Goal: Task Accomplishment & Management: Complete application form

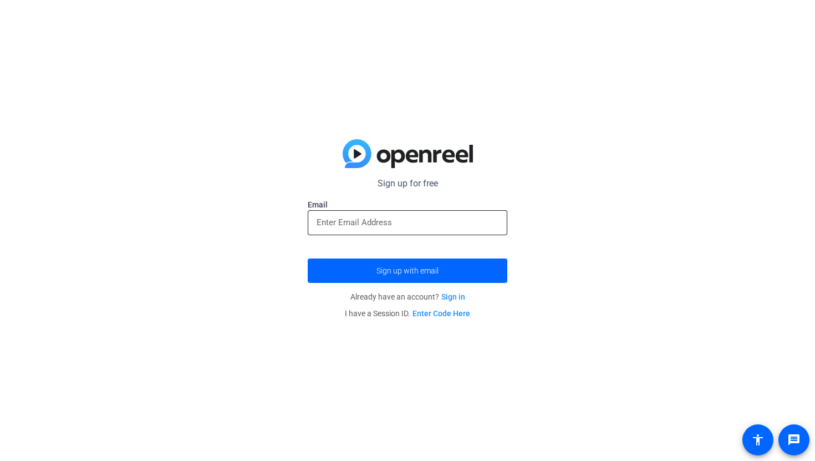
click at [385, 217] on input "email" at bounding box center [408, 222] width 182 height 13
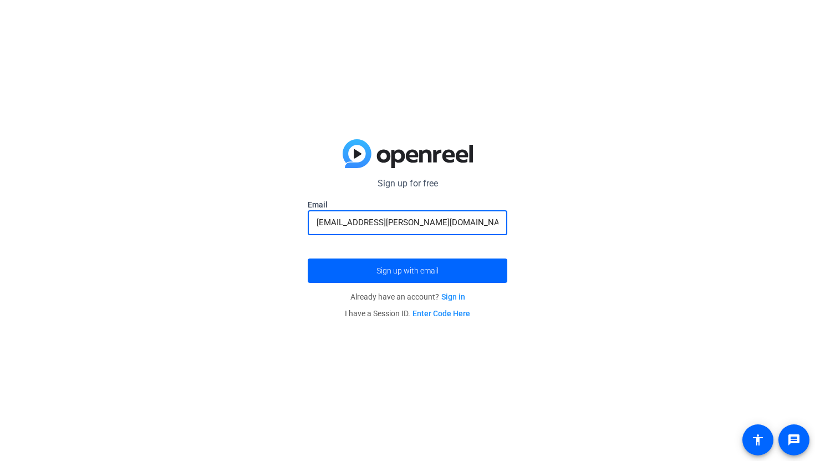
type input "[EMAIL_ADDRESS][PERSON_NAME][DOMAIN_NAME]"
click at [308, 258] on button "Sign up with email" at bounding box center [408, 270] width 200 height 24
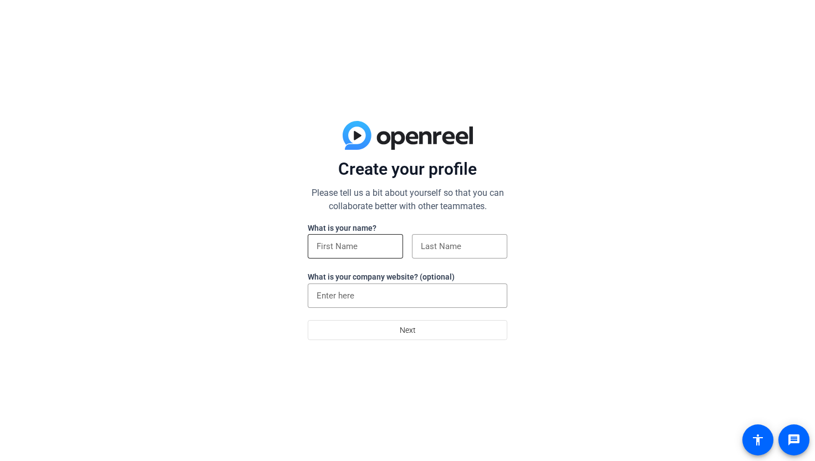
click at [371, 246] on input at bounding box center [356, 246] width 78 height 13
click at [443, 251] on input at bounding box center [460, 246] width 78 height 13
click at [372, 243] on input "[PERSON_NAME]" at bounding box center [356, 246] width 78 height 13
type input "Ayden"
click at [438, 250] on input at bounding box center [460, 246] width 78 height 13
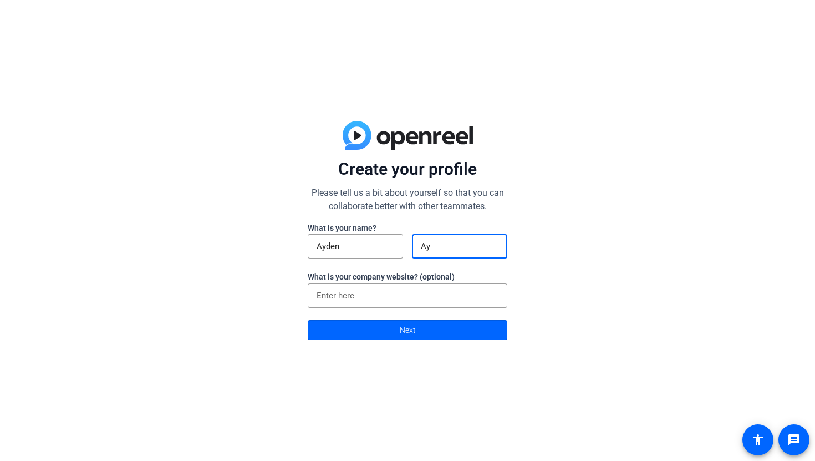
type input "A"
type input "a"
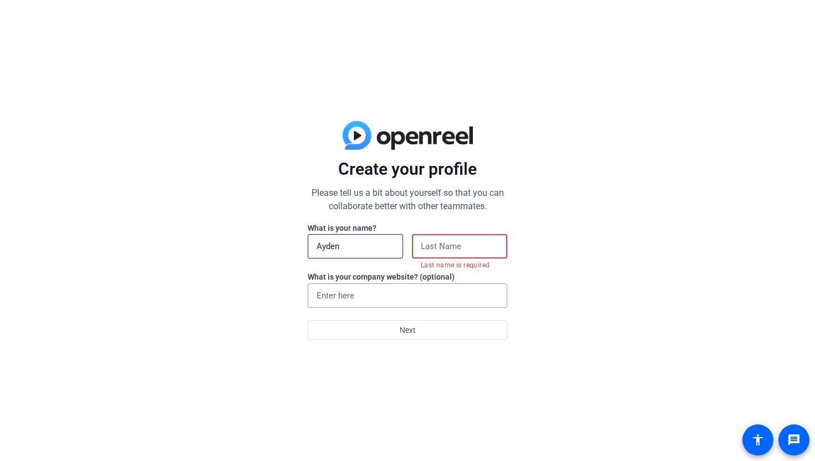
click at [353, 256] on div "Ayden" at bounding box center [356, 246] width 78 height 24
type input "Adyen"
click at [460, 247] on input at bounding box center [460, 246] width 78 height 13
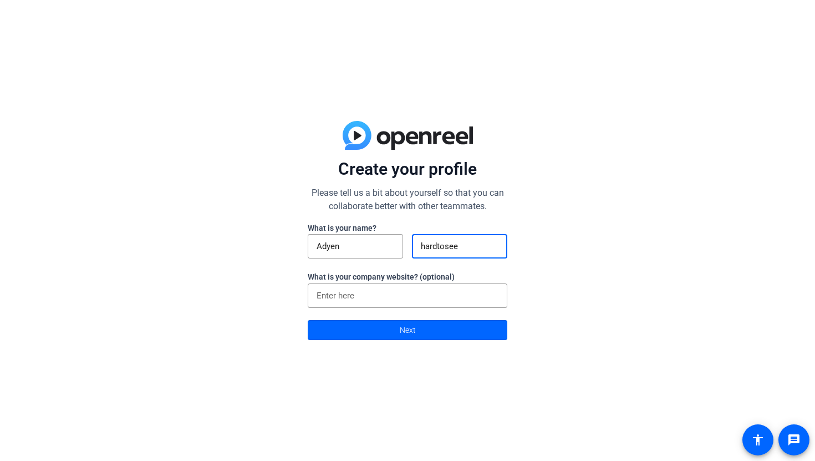
click at [438, 248] on input "hardtosee" at bounding box center [460, 246] width 78 height 13
click at [448, 246] on input "hard tosee" at bounding box center [460, 246] width 78 height 13
type input "hard to see"
click at [406, 295] on input at bounding box center [408, 295] width 182 height 13
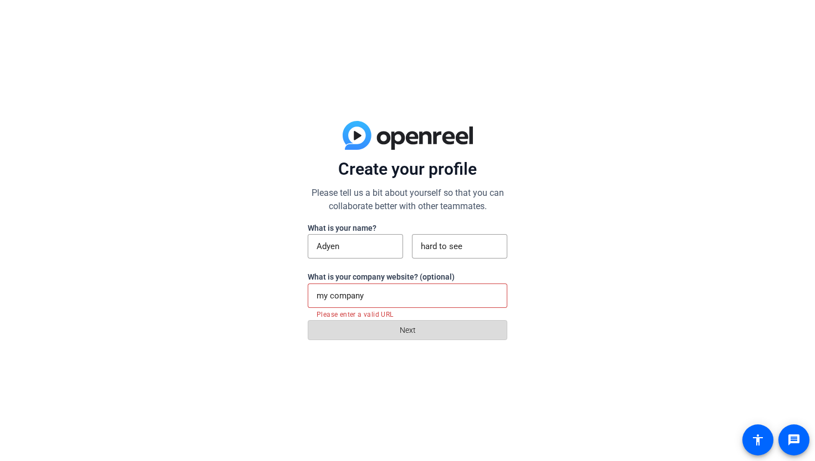
click at [419, 325] on span at bounding box center [407, 330] width 199 height 27
click at [413, 296] on input "my company" at bounding box center [408, 295] width 182 height 13
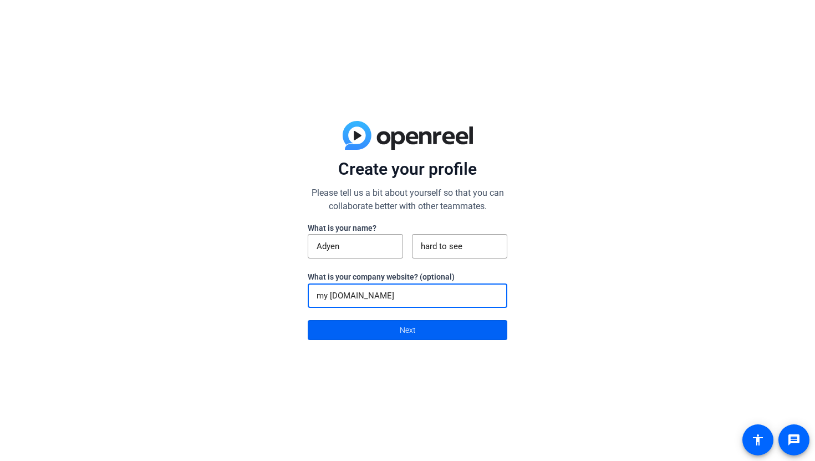
type input "my [DOMAIN_NAME]"
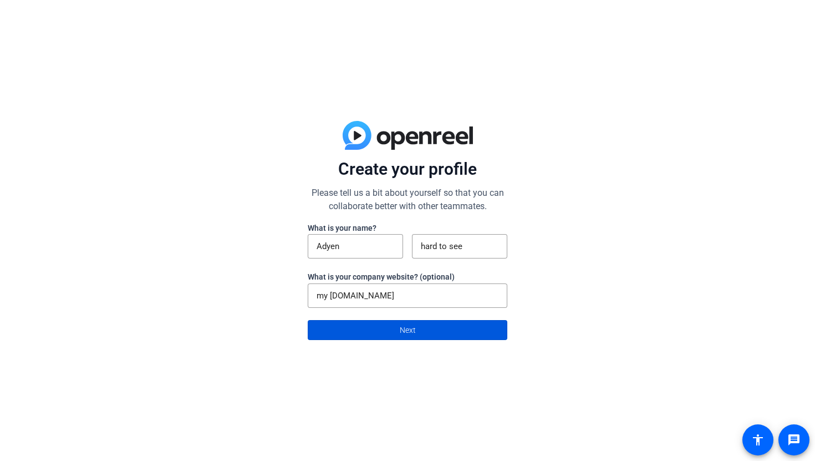
click at [426, 326] on span at bounding box center [407, 330] width 199 height 27
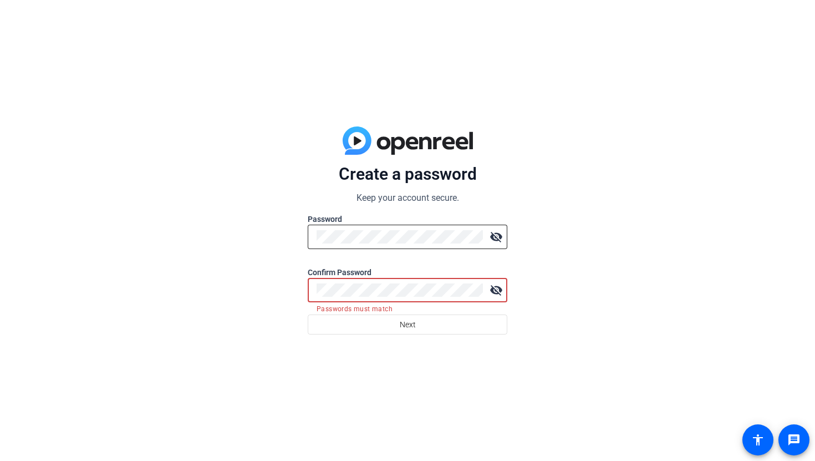
click at [496, 242] on mat-icon "visibility_off" at bounding box center [496, 237] width 22 height 22
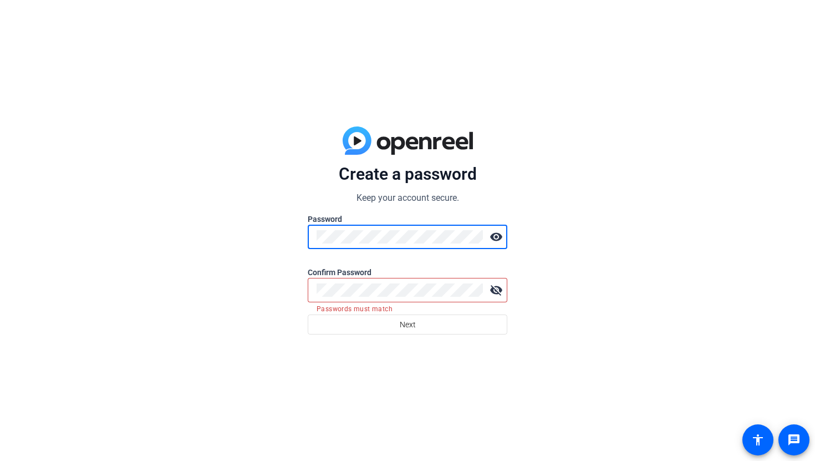
click at [496, 291] on mat-icon "visibility_off" at bounding box center [496, 290] width 22 height 22
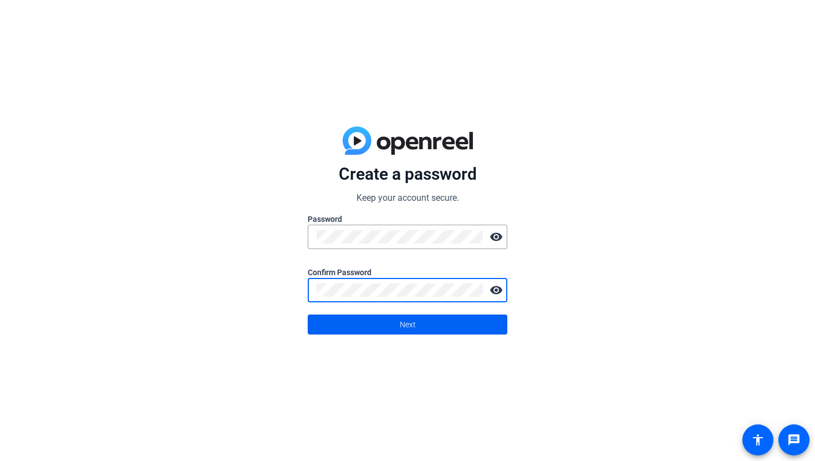
click at [426, 333] on span at bounding box center [407, 324] width 199 height 27
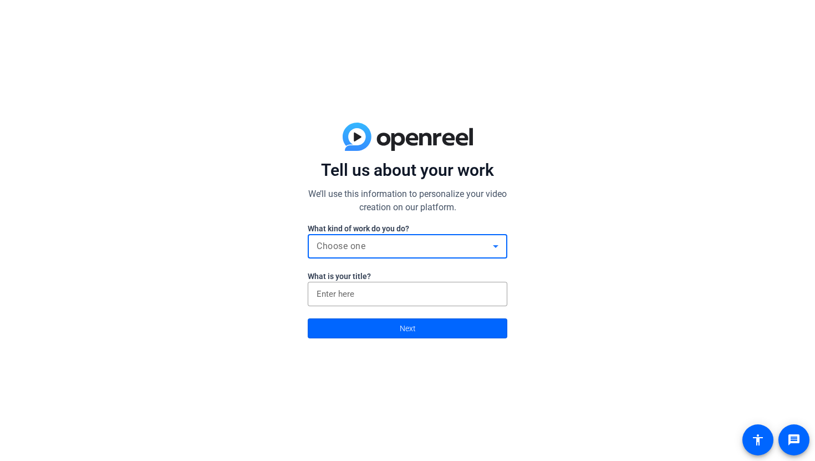
click at [368, 241] on div "Choose one" at bounding box center [405, 246] width 176 height 13
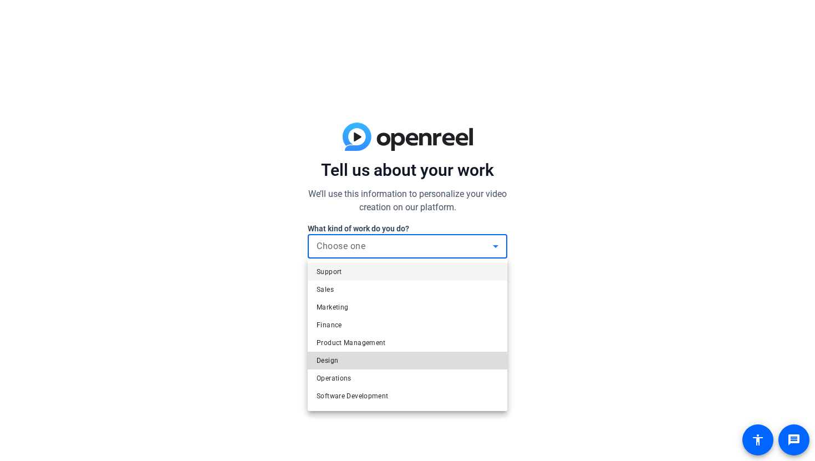
click at [347, 361] on mat-option "Design" at bounding box center [408, 361] width 200 height 18
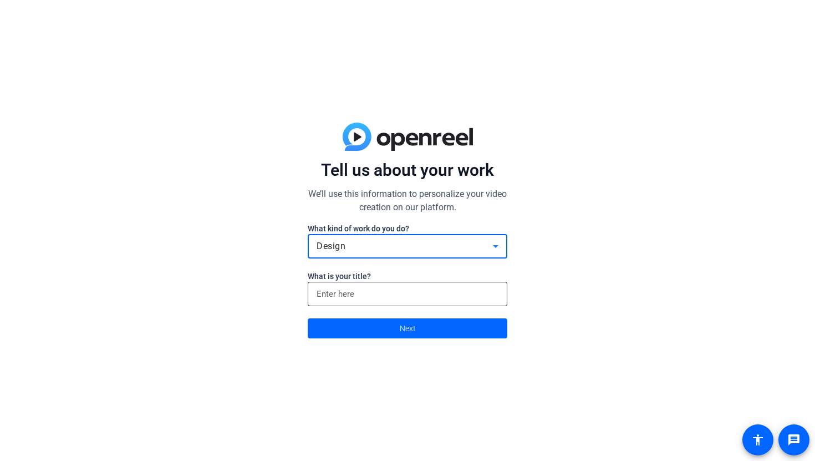
click at [344, 298] on input at bounding box center [408, 293] width 182 height 13
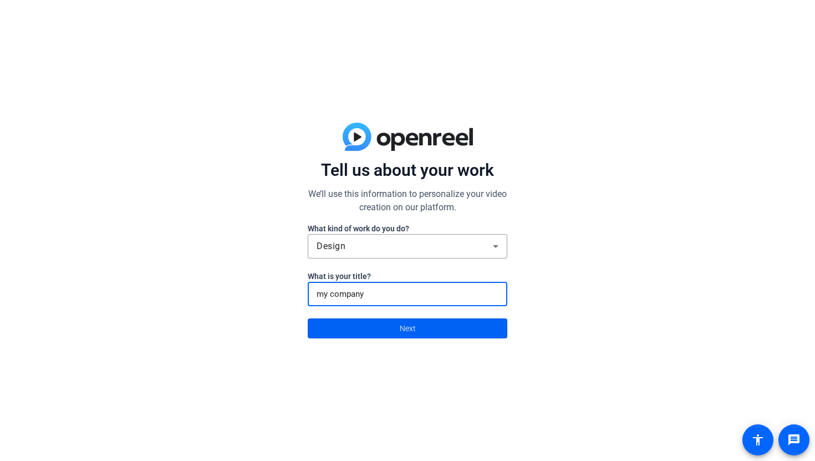
type input "my company"
click at [371, 327] on span at bounding box center [407, 328] width 199 height 27
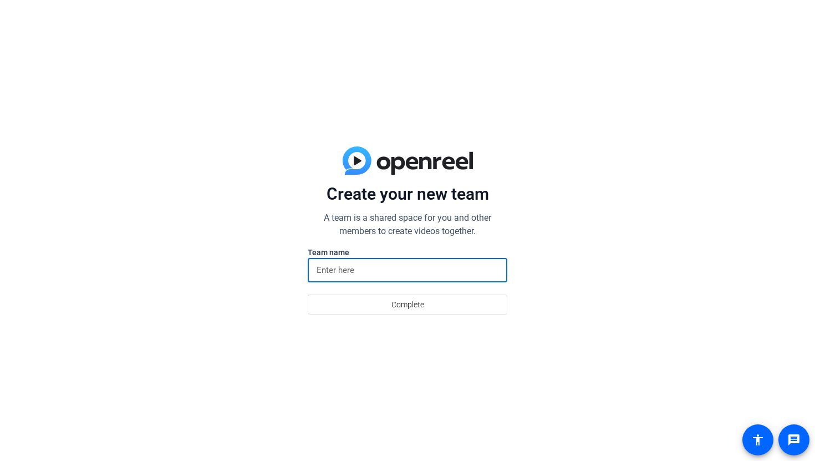
click at [385, 273] on input at bounding box center [408, 269] width 182 height 13
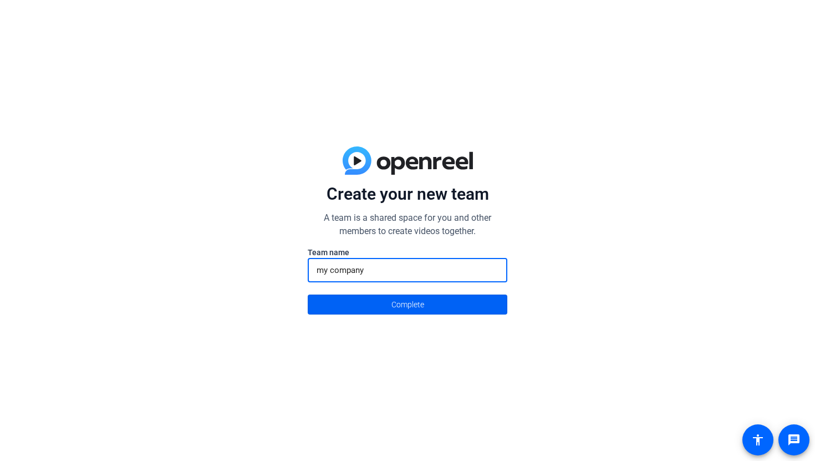
type input "my company"
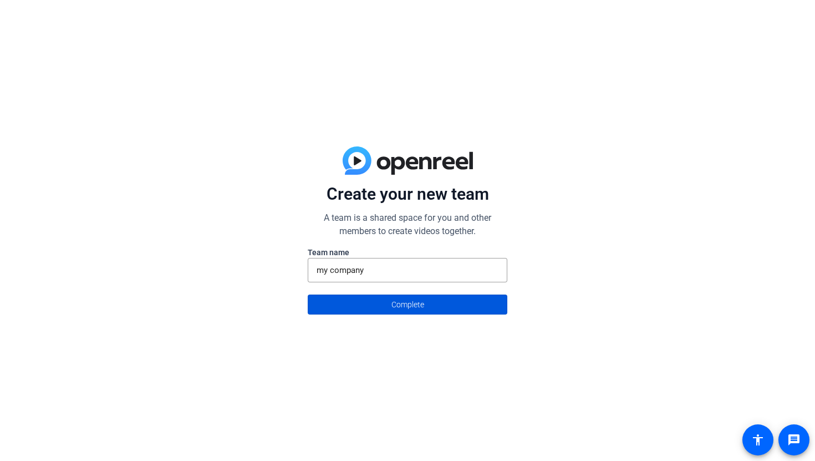
click at [390, 302] on button "Complete" at bounding box center [408, 305] width 200 height 20
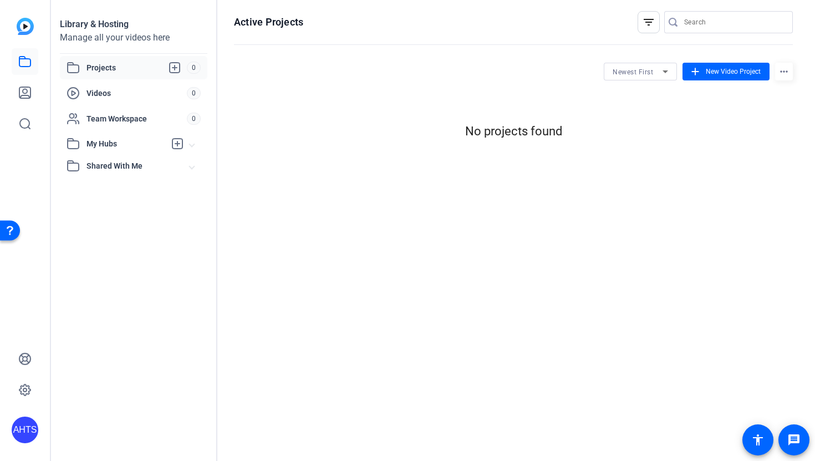
click at [100, 68] on span "Projects" at bounding box center [137, 67] width 100 height 13
click at [737, 75] on span "New Video Project" at bounding box center [733, 72] width 55 height 10
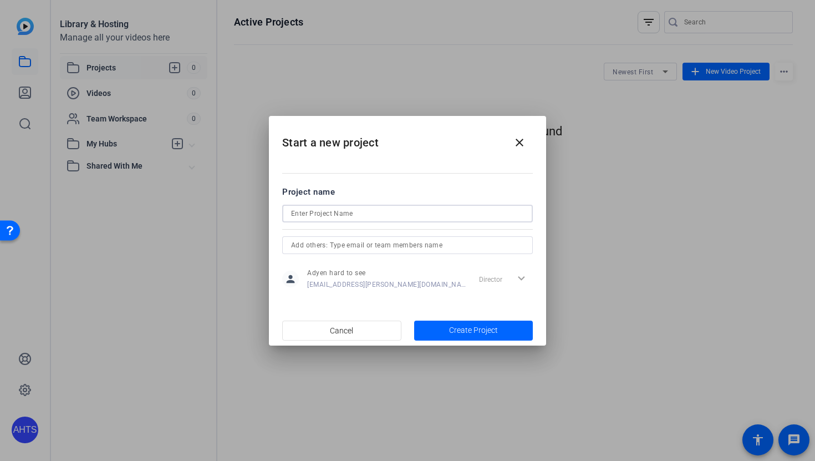
click at [336, 214] on input at bounding box center [407, 213] width 233 height 13
type input "my company"
drag, startPoint x: 363, startPoint y: 219, endPoint x: 271, endPoint y: 218, distance: 92.1
click at [270, 218] on mat-dialog-content "Project name my company person Adyen hard to see [EMAIL_ADDRESS][PERSON_NAME][D…" at bounding box center [407, 238] width 277 height 154
type input "BadWare"
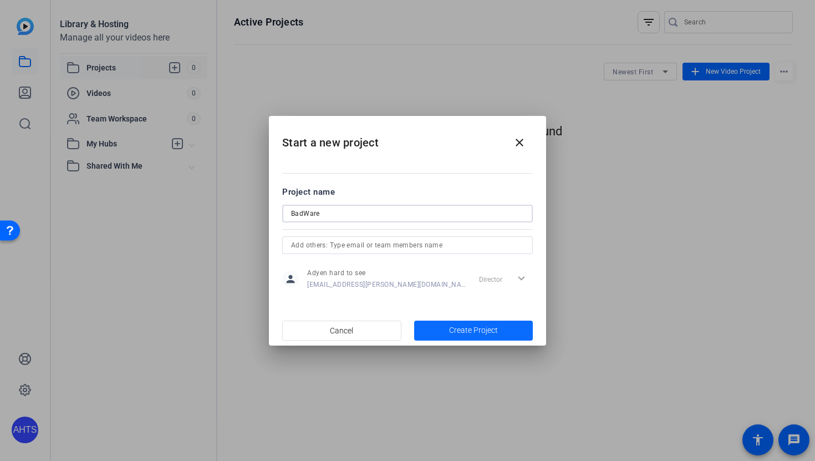
click at [456, 336] on span "button" at bounding box center [473, 330] width 119 height 27
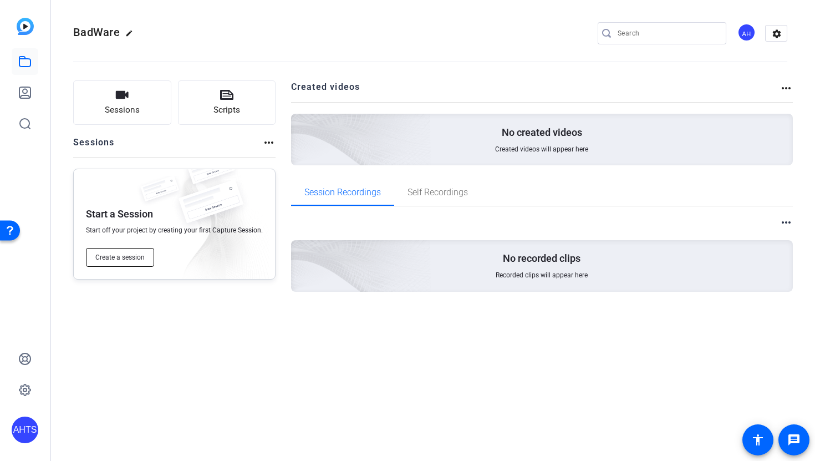
click at [116, 262] on button "Create a session" at bounding box center [120, 257] width 68 height 19
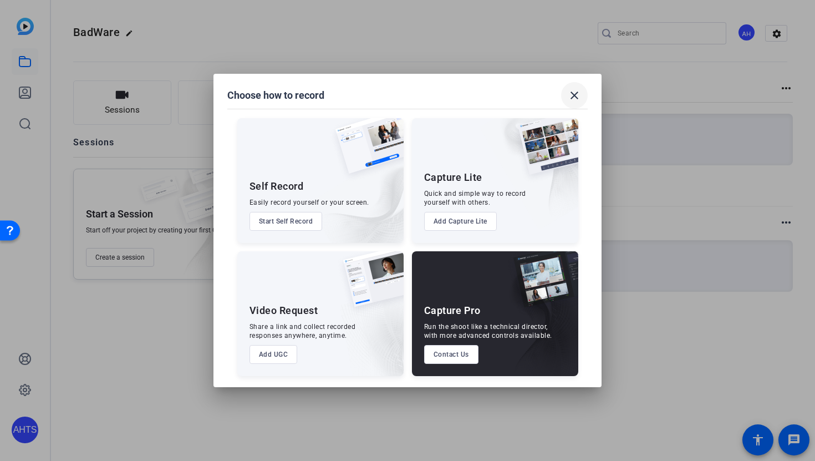
click at [570, 94] on mat-icon "close" at bounding box center [574, 95] width 13 height 13
